Goal: Find specific page/section: Find specific page/section

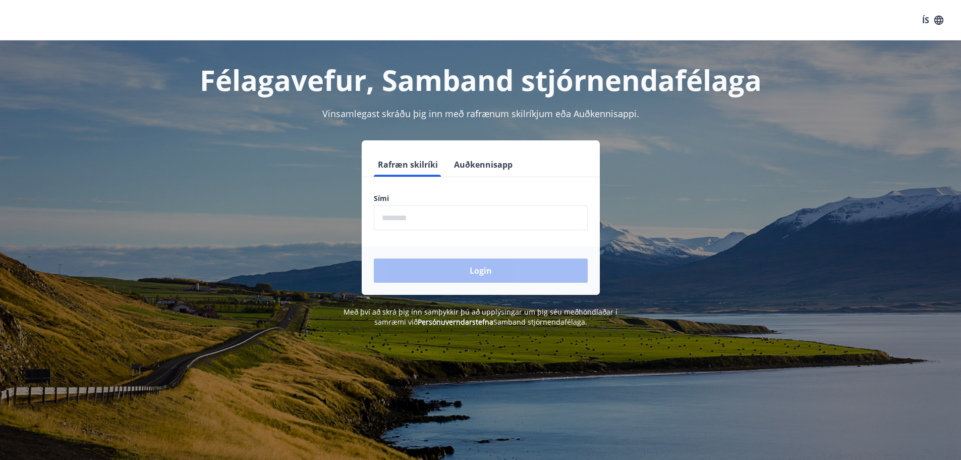
click at [465, 219] on input "phone" at bounding box center [481, 217] width 214 height 25
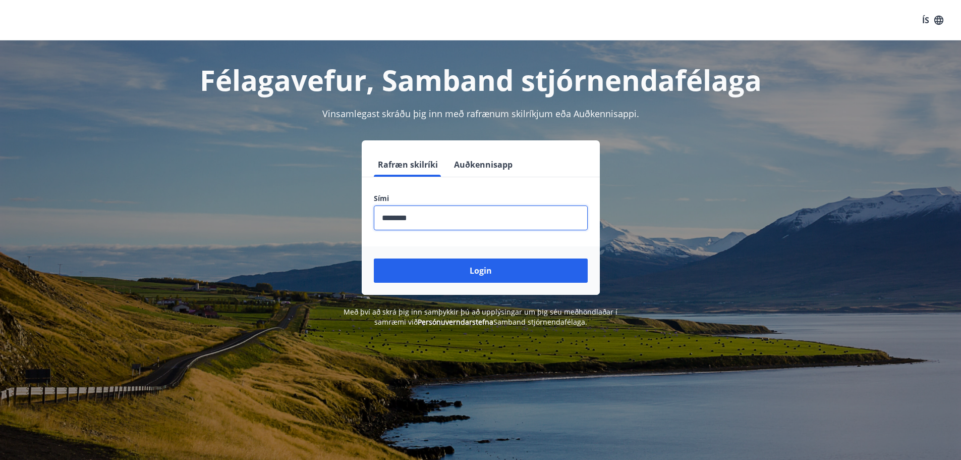
type input "********"
click at [374, 258] on button "Login" at bounding box center [481, 270] width 214 height 24
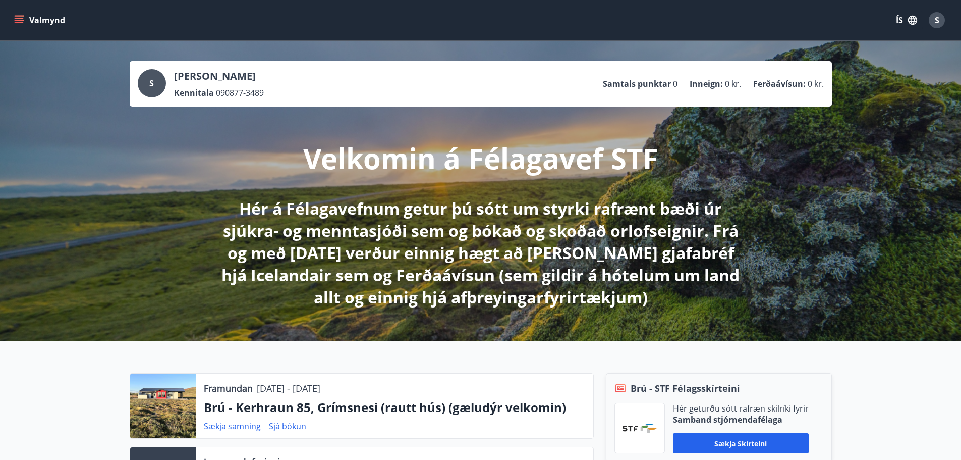
click at [751, 88] on ul "Samtals punktar 0 Inneign : 0 kr. Ferðaávísun : 0 kr." at bounding box center [713, 83] width 221 height 19
click at [373, 78] on div "S [PERSON_NAME] Kennitala 090877-3489 Samtals punktar 0 Inneign : 0 kr. Ferðaáv…" at bounding box center [481, 83] width 686 height 29
click at [32, 16] on button "Valmynd" at bounding box center [40, 20] width 57 height 18
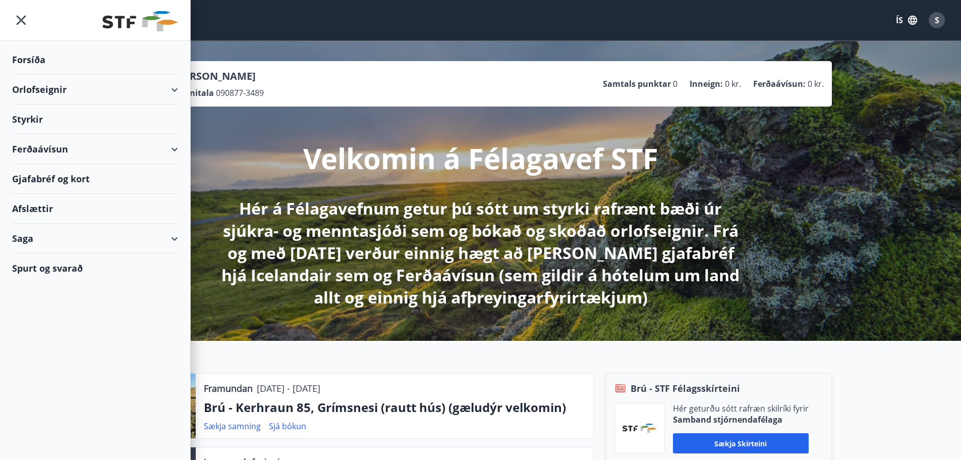
click at [66, 154] on div "Ferðaávísun" at bounding box center [95, 149] width 166 height 30
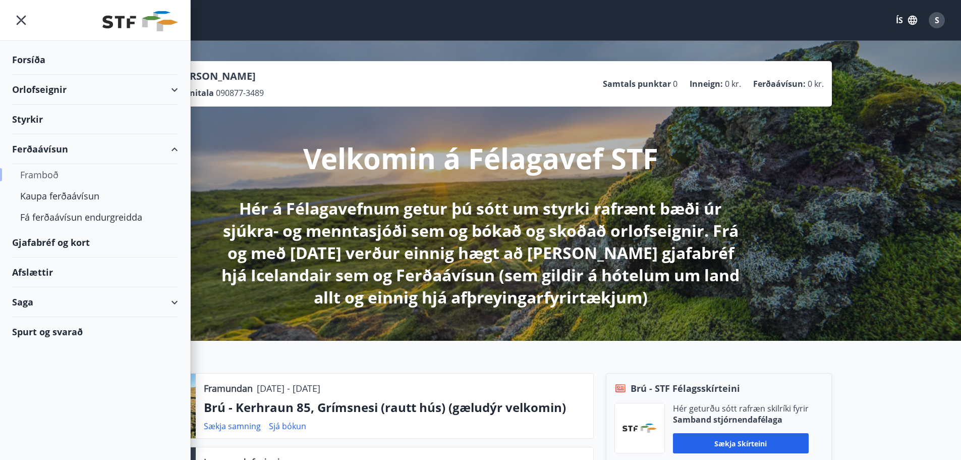
click at [38, 175] on div "Framboð" at bounding box center [95, 174] width 150 height 21
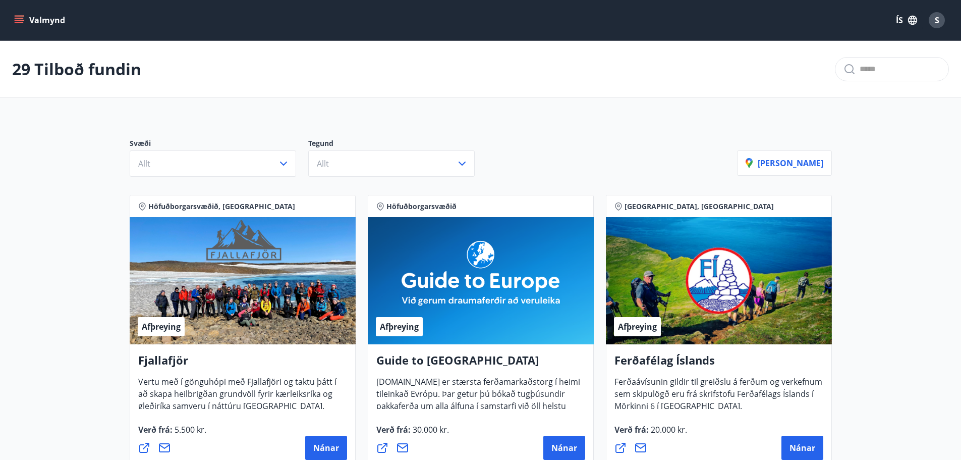
click at [26, 22] on button "Valmynd" at bounding box center [40, 20] width 57 height 18
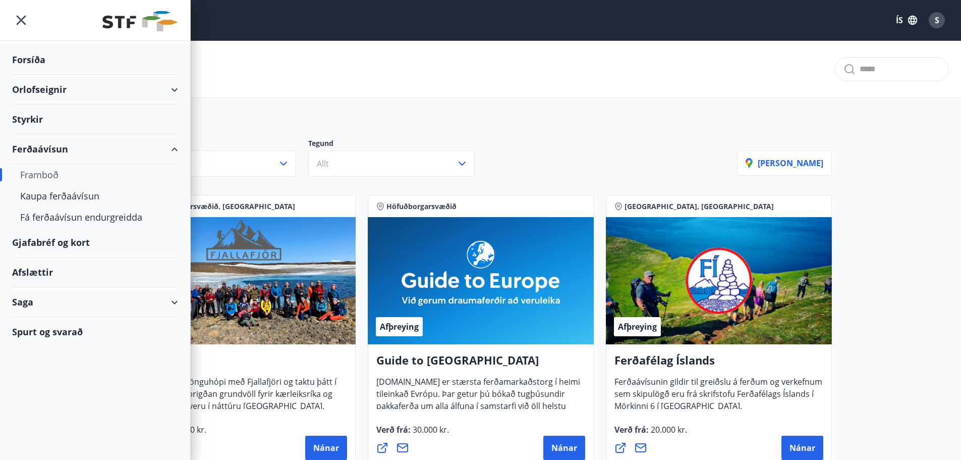
click at [57, 243] on div "Gjafabréf og kort" at bounding box center [95, 243] width 166 height 30
